Goal: Task Accomplishment & Management: Use online tool/utility

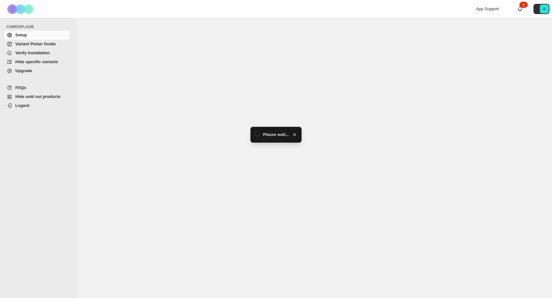
select select "******"
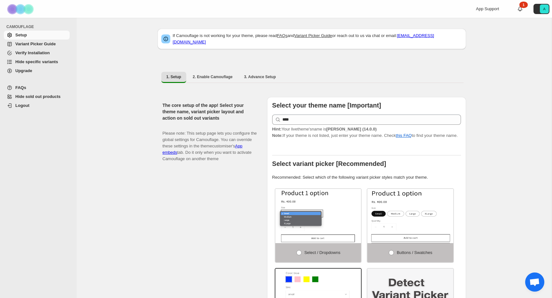
click at [514, 12] on div "App Support 1 A" at bounding box center [514, 9] width 76 height 18
click at [519, 11] on icon at bounding box center [520, 9] width 6 height 6
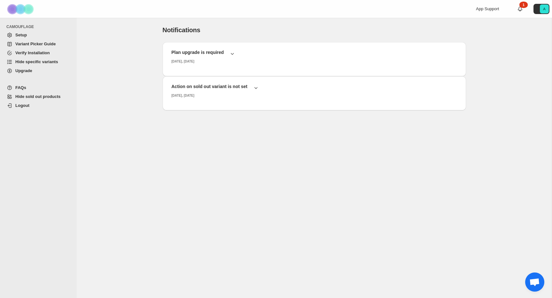
click at [28, 63] on span "Hide specific variants" at bounding box center [36, 61] width 43 height 5
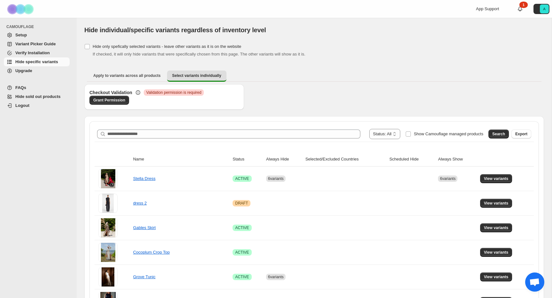
scroll to position [70, 0]
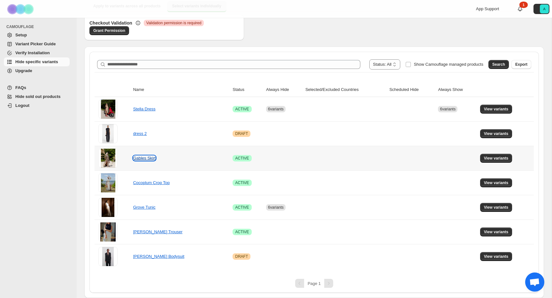
click at [148, 157] on link "Gables Skirt" at bounding box center [144, 158] width 23 height 5
click at [494, 158] on span "View variants" at bounding box center [496, 158] width 25 height 5
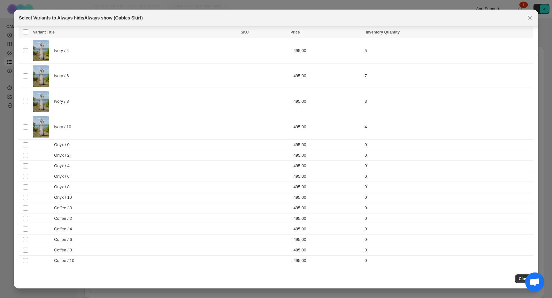
scroll to position [224, 0]
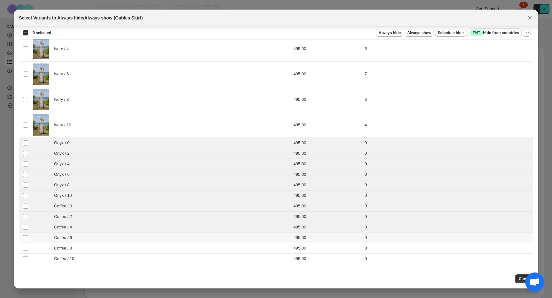
click at [26, 241] on span ":r6:" at bounding box center [26, 238] width 6 height 6
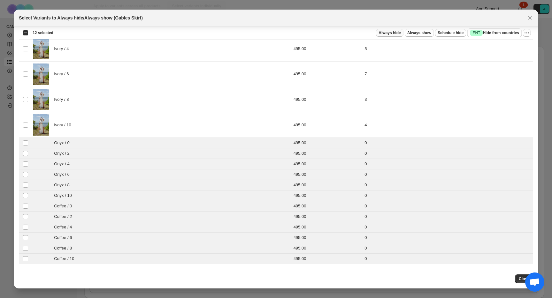
click at [383, 34] on span "Always hide" at bounding box center [390, 32] width 22 height 5
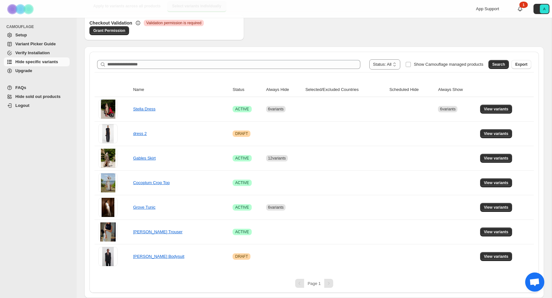
scroll to position [0, 0]
